Goal: Check status: Check status

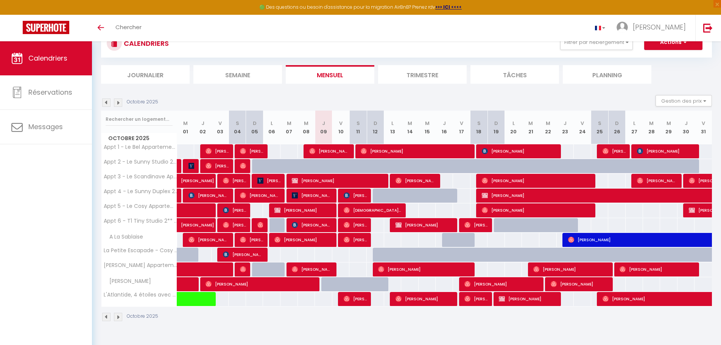
scroll to position [41, 0]
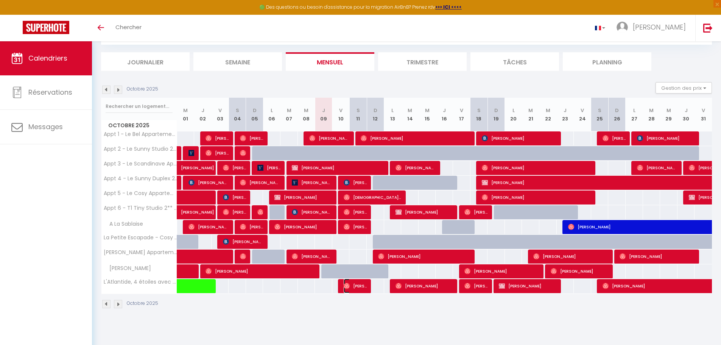
click at [348, 279] on span "[PERSON_NAME]" at bounding box center [355, 286] width 23 height 14
select select "OK"
select select "0"
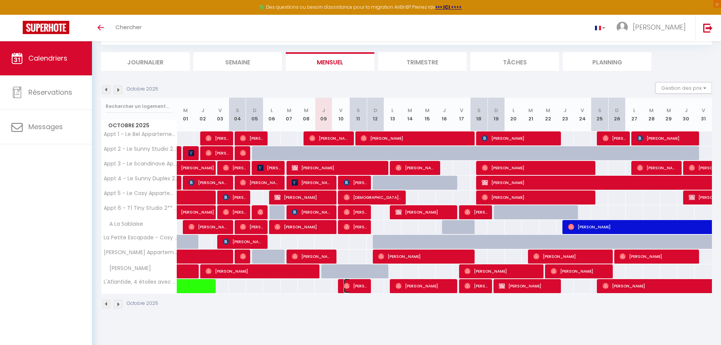
select select "1"
select select
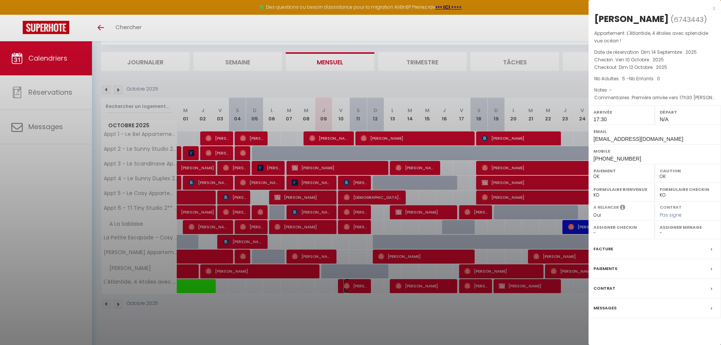
select select "19657"
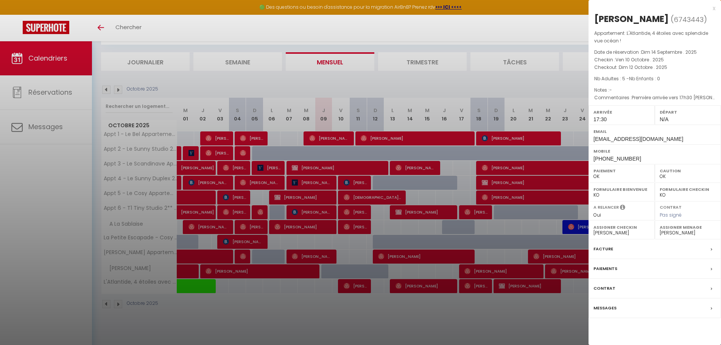
click at [313, 259] on div at bounding box center [360, 172] width 721 height 345
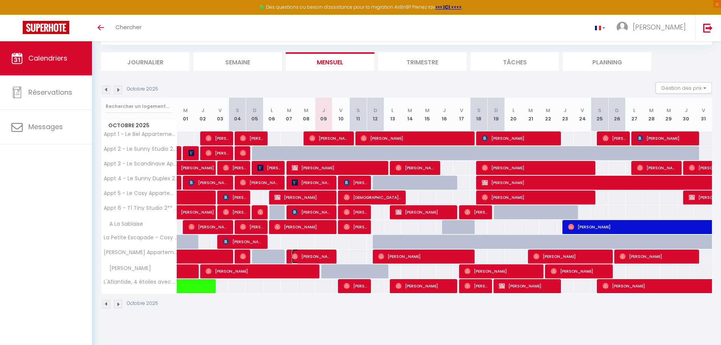
click at [313, 259] on span "[PERSON_NAME]" at bounding box center [312, 256] width 41 height 14
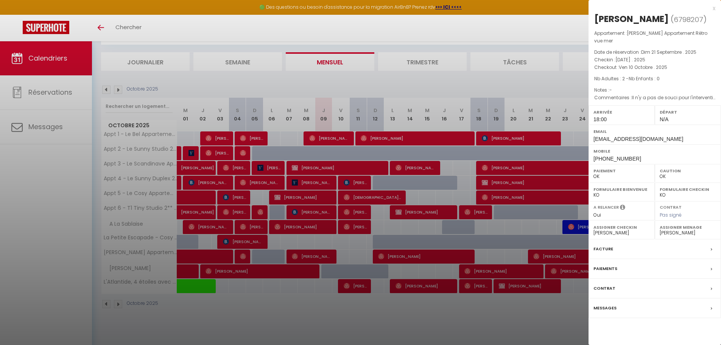
click at [348, 286] on div at bounding box center [360, 172] width 721 height 345
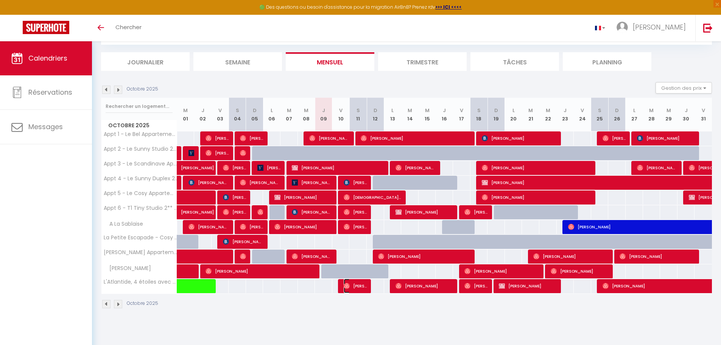
click at [357, 284] on span "[PERSON_NAME]" at bounding box center [355, 286] width 23 height 14
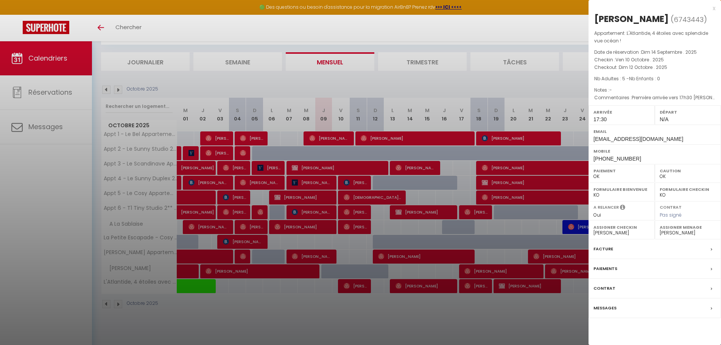
click at [490, 80] on div at bounding box center [360, 172] width 721 height 345
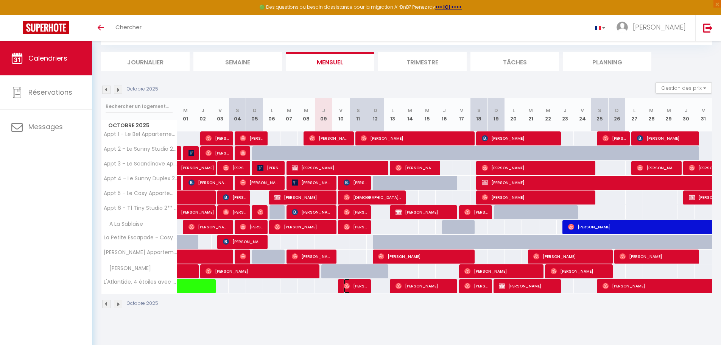
click at [351, 285] on span "[PERSON_NAME]" at bounding box center [355, 286] width 23 height 14
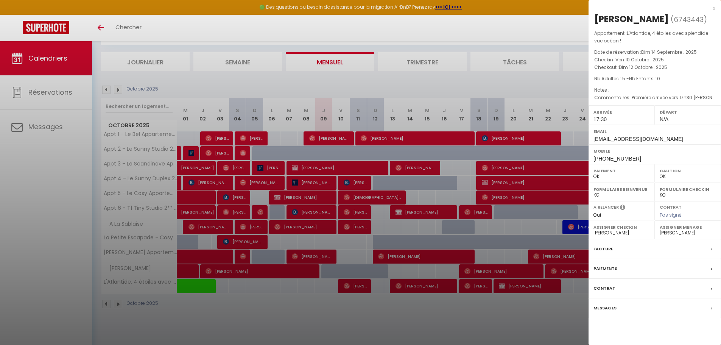
click at [655, 92] on p "Notes : -" at bounding box center [654, 90] width 121 height 8
click at [453, 80] on div at bounding box center [360, 172] width 721 height 345
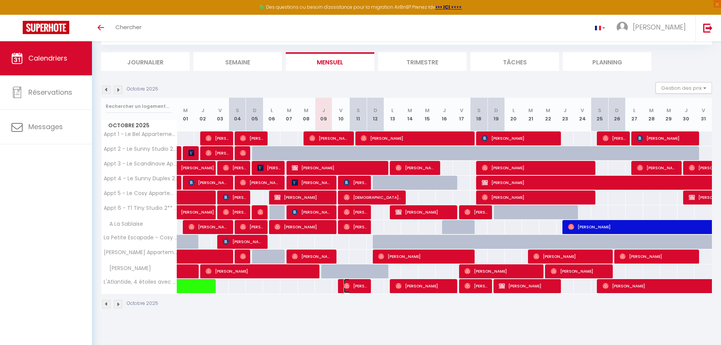
click at [355, 285] on span "[PERSON_NAME]" at bounding box center [355, 286] width 23 height 14
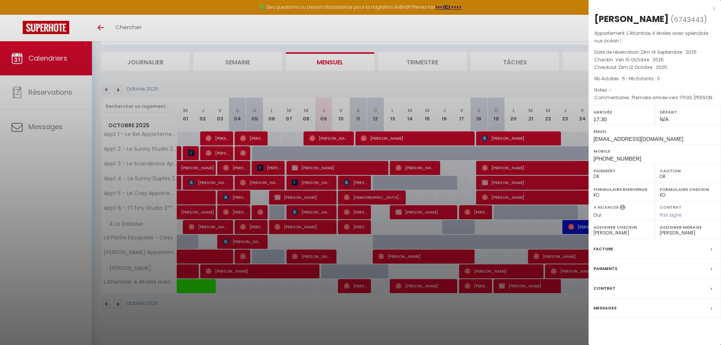
click at [625, 92] on p "Notes : -" at bounding box center [654, 90] width 121 height 8
click at [640, 94] on p "Commentaires : Première arrivée vers 17h30 Départ [DATE] mais possibilité de fa…" at bounding box center [654, 98] width 121 height 8
click at [640, 92] on p "Notes : -" at bounding box center [654, 90] width 121 height 8
click at [345, 251] on div at bounding box center [360, 172] width 721 height 345
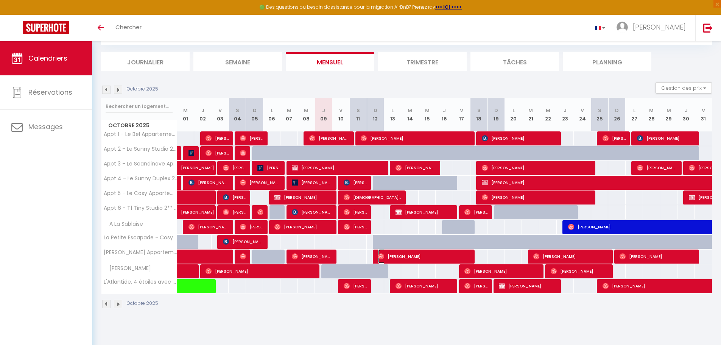
click at [382, 255] on img at bounding box center [381, 256] width 6 height 6
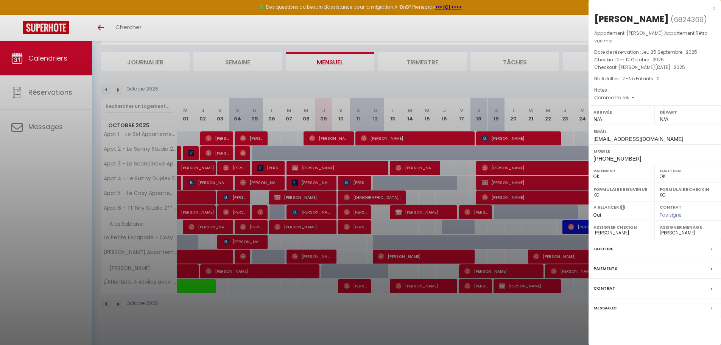
click at [403, 290] on div at bounding box center [360, 172] width 721 height 345
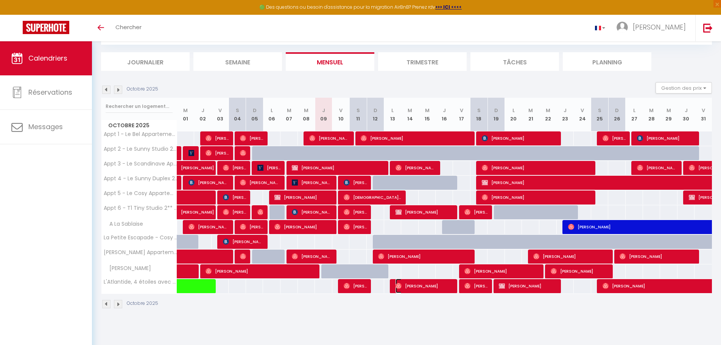
click at [405, 285] on span "[PERSON_NAME]" at bounding box center [425, 286] width 58 height 14
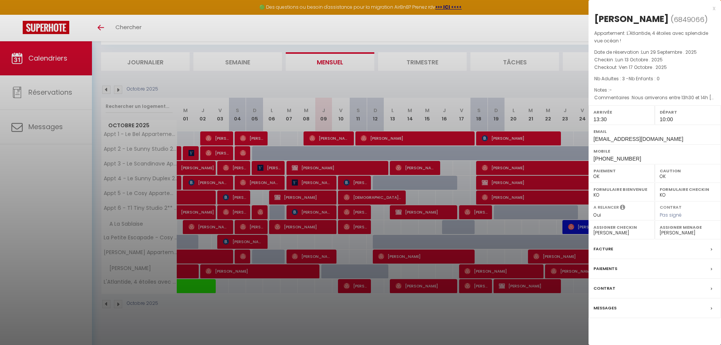
click at [517, 227] on div at bounding box center [360, 172] width 721 height 345
